Goal: Find specific page/section: Find specific page/section

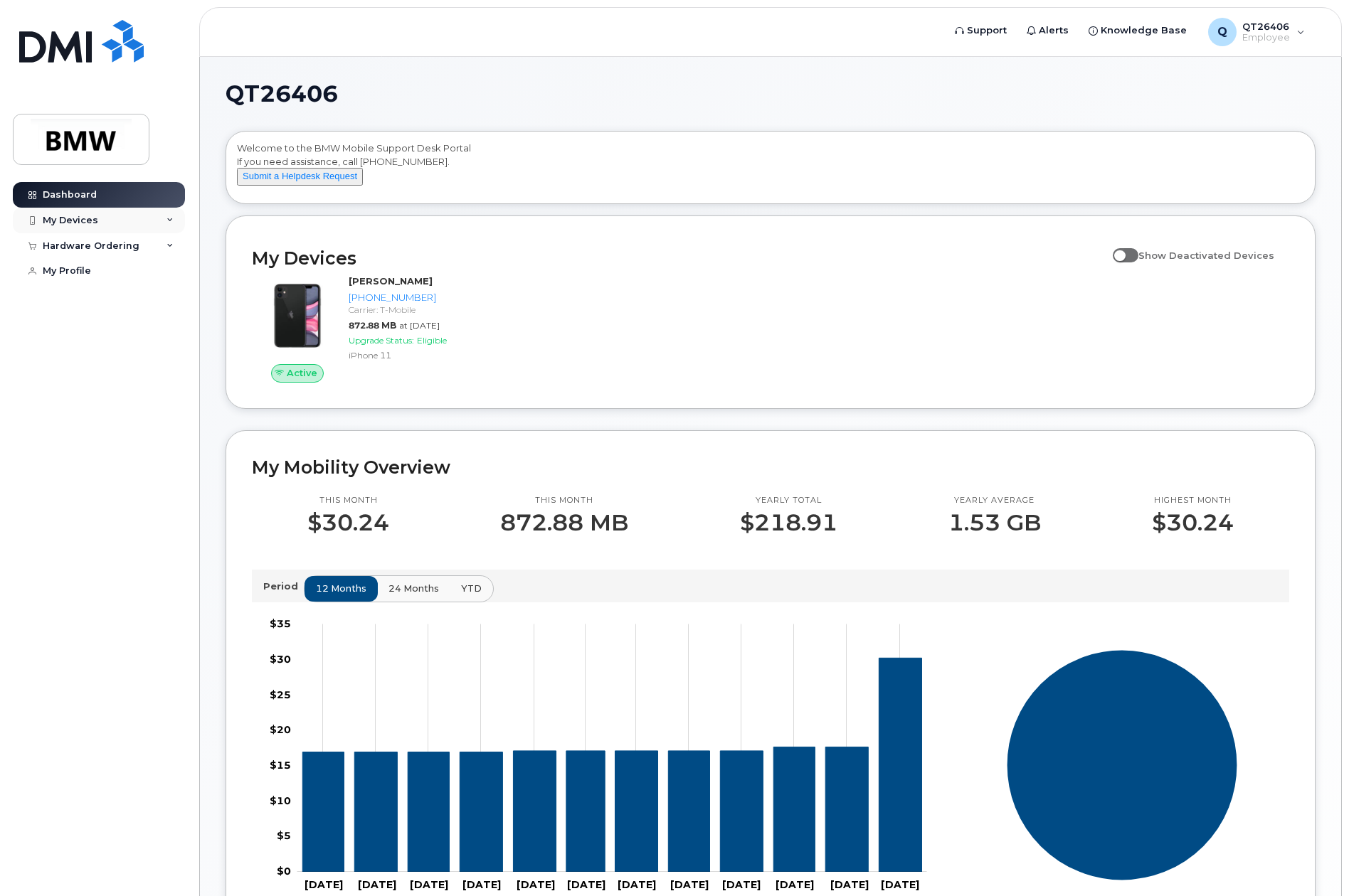
click at [162, 218] on div "My Devices" at bounding box center [99, 221] width 172 height 26
click at [154, 276] on div "[PHONE_NUMBER]" at bounding box center [130, 274] width 87 height 13
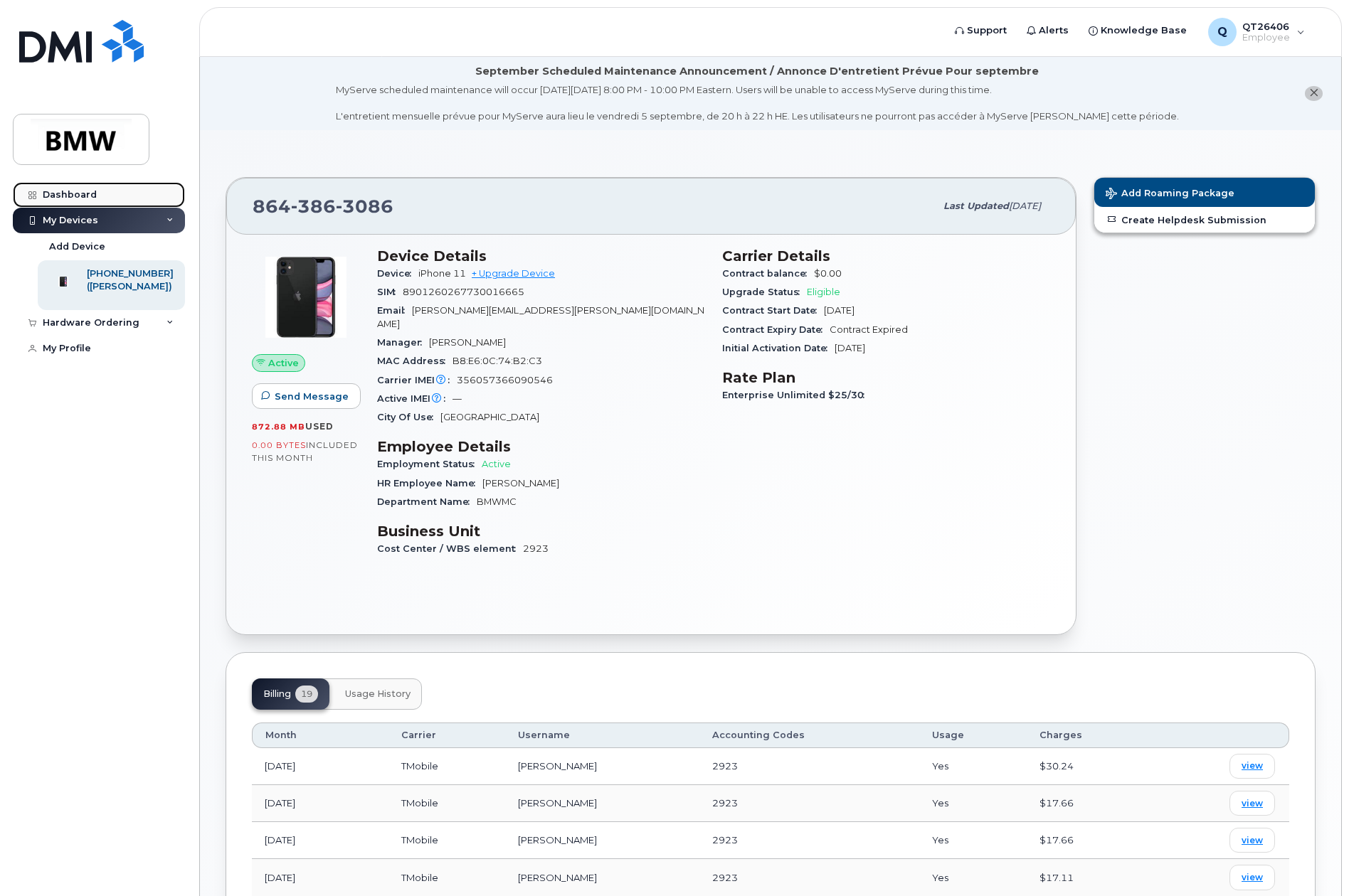
click at [117, 190] on link "Dashboard" at bounding box center [99, 195] width 172 height 26
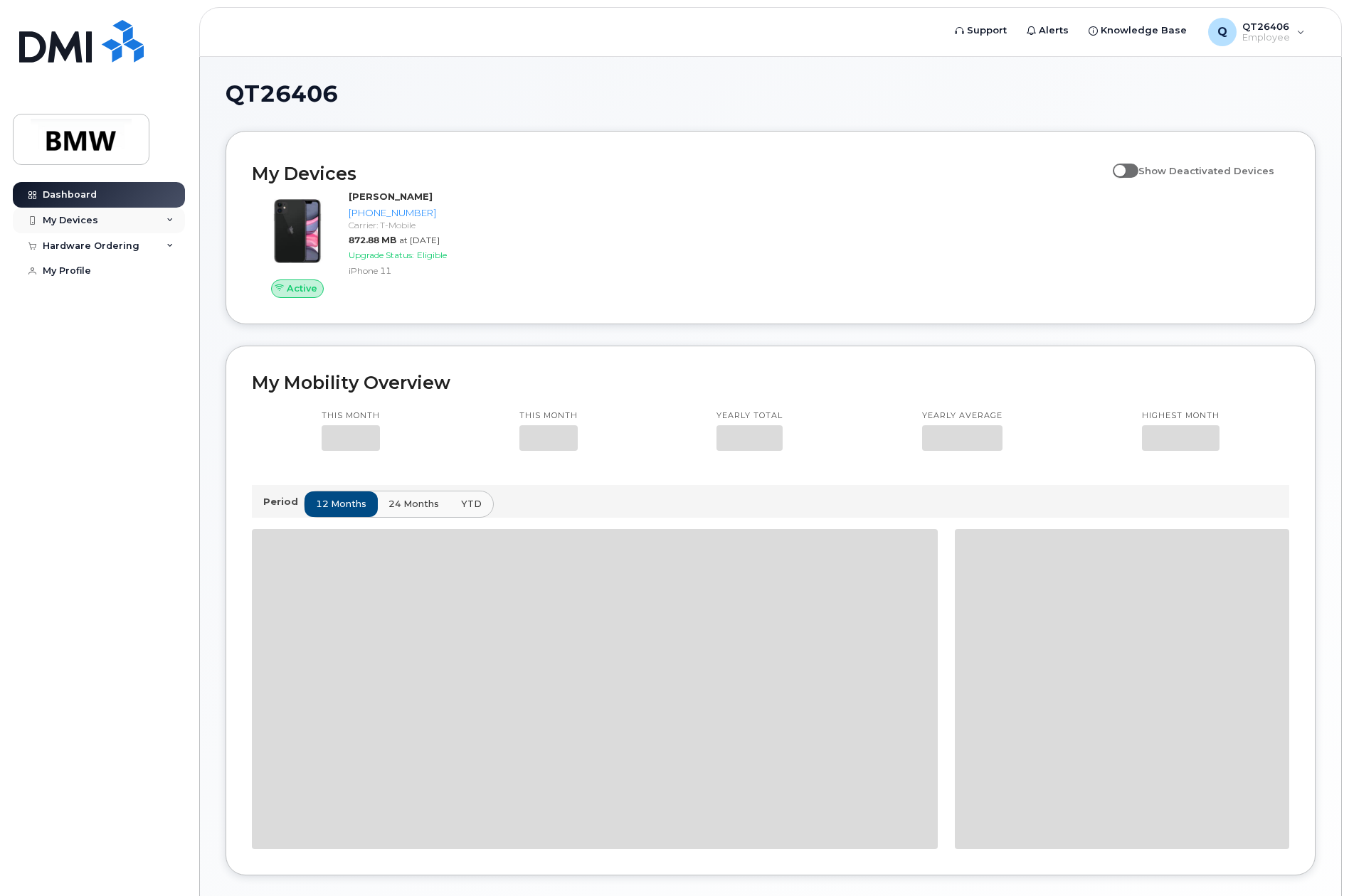
click at [139, 222] on div "My Devices" at bounding box center [99, 221] width 172 height 26
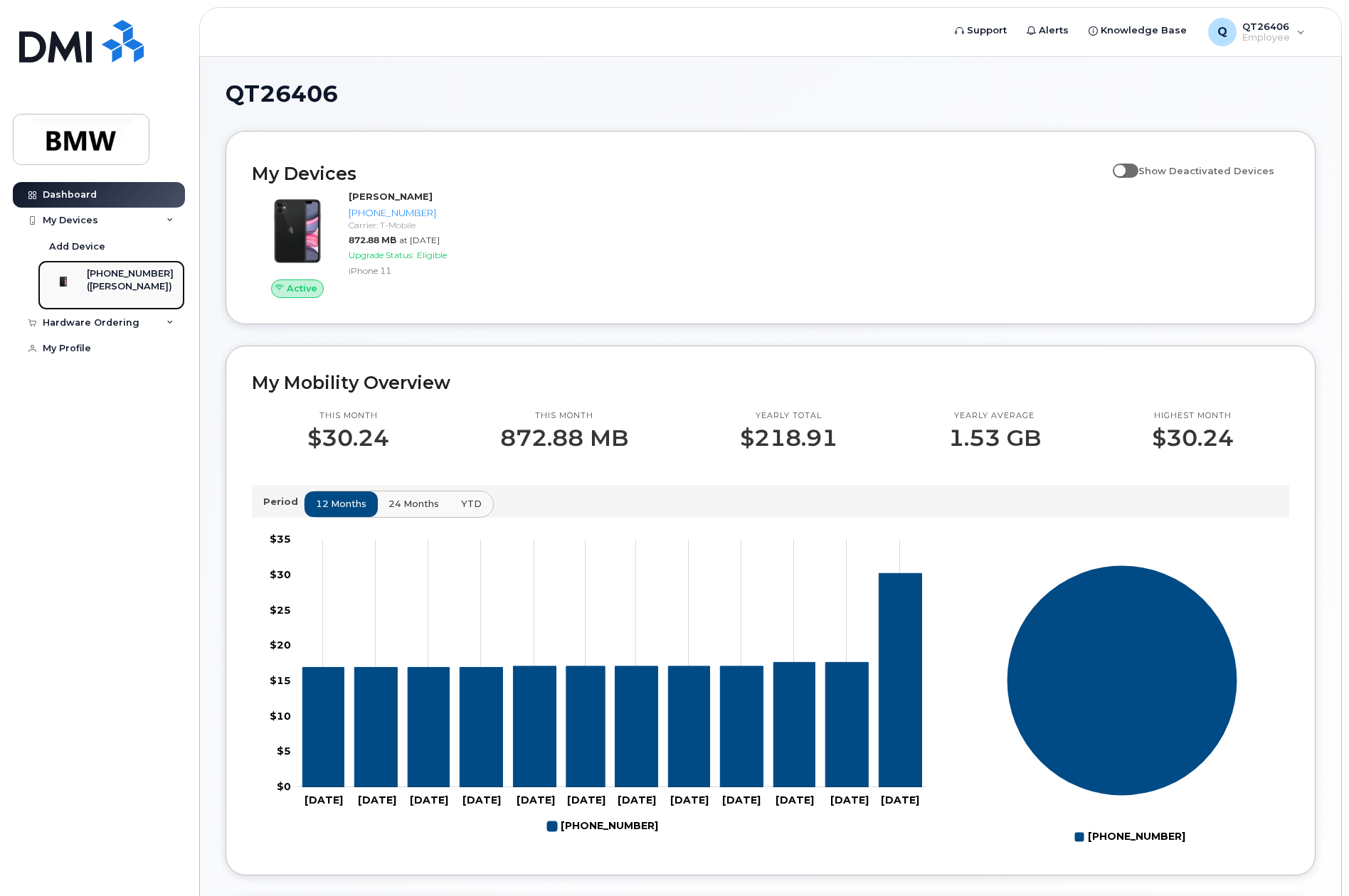
click at [174, 292] on link "864-386-3086 (Andrew Cobb)" at bounding box center [111, 285] width 147 height 49
